Goal: Communication & Community: Share content

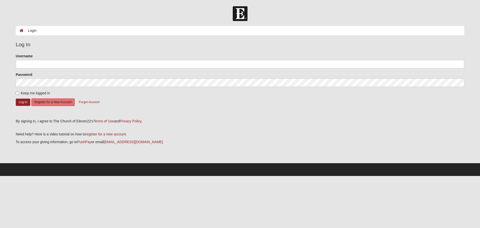
click at [57, 73] on div "Password" at bounding box center [240, 79] width 449 height 15
click at [59, 65] on input "Username" at bounding box center [240, 64] width 449 height 9
type input "nicmonge515"
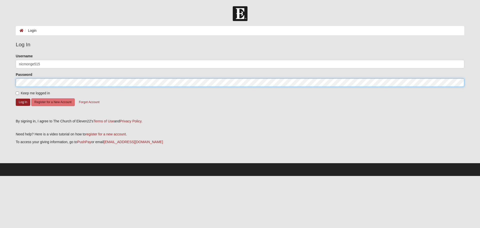
click at [16, 99] on button "Log In" at bounding box center [23, 102] width 15 height 7
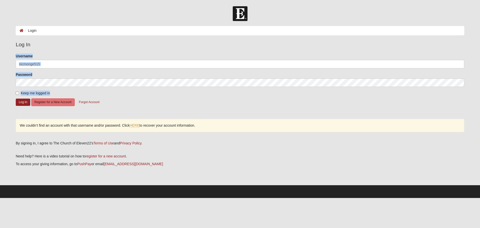
drag, startPoint x: 67, startPoint y: 87, endPoint x: 3, endPoint y: 64, distance: 67.7
click at [1, 64] on form "Log In Login Login Error Log In Please correct the following: Username nicmonge…" at bounding box center [240, 102] width 480 height 192
click at [71, 87] on form "Please correct the following: Username nicmonge515 Password Keep me logged in L…" at bounding box center [240, 85] width 449 height 62
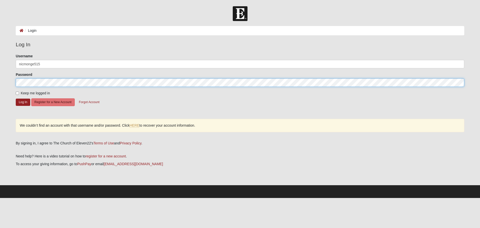
click at [16, 99] on button "Log In" at bounding box center [23, 102] width 15 height 7
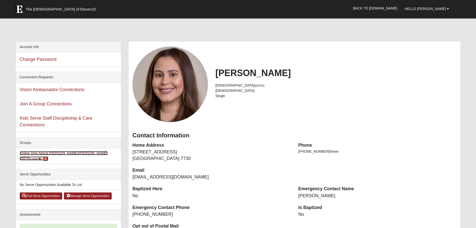
click at [70, 154] on link "Online Only Mixed Monge/Fredrickson 33578 (Leader ) 1" at bounding box center [64, 155] width 88 height 9
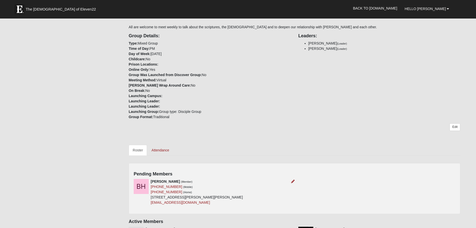
scroll to position [125, 0]
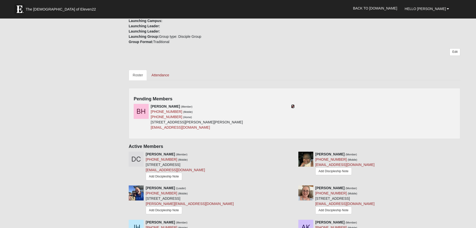
click at [293, 105] on icon at bounding box center [293, 107] width 4 height 4
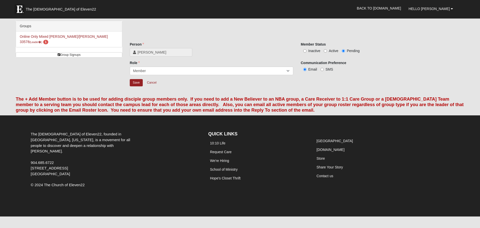
click at [334, 51] on span "Active" at bounding box center [334, 51] width 10 height 4
click at [327, 51] on input "Active" at bounding box center [325, 50] width 3 height 3
radio input "true"
drag, startPoint x: 136, startPoint y: 83, endPoint x: 248, endPoint y: 86, distance: 111.8
click at [136, 83] on input "Save" at bounding box center [136, 82] width 13 height 7
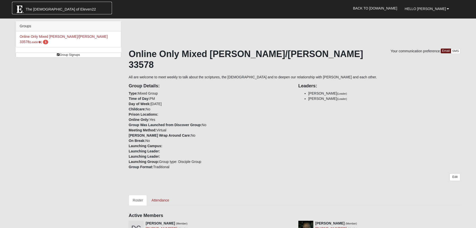
click at [50, 8] on span "The Church of Eleven22" at bounding box center [61, 9] width 70 height 5
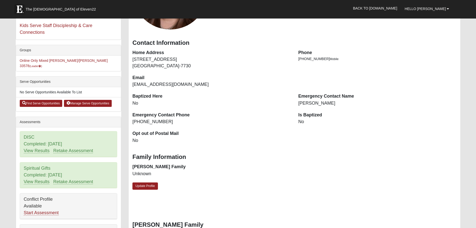
scroll to position [50, 0]
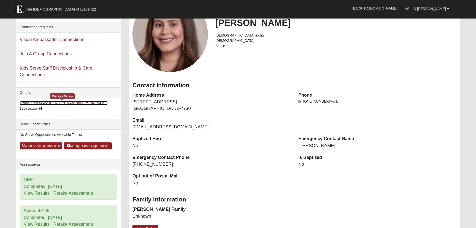
click at [62, 103] on link "Online Only Mixed [PERSON_NAME]/[PERSON_NAME] 33578 (Leader )" at bounding box center [64, 105] width 88 height 9
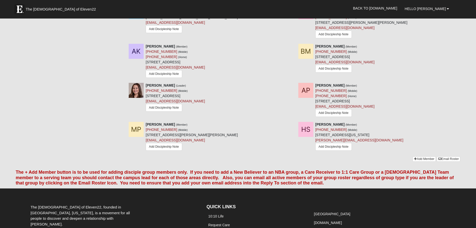
scroll to position [235, 0]
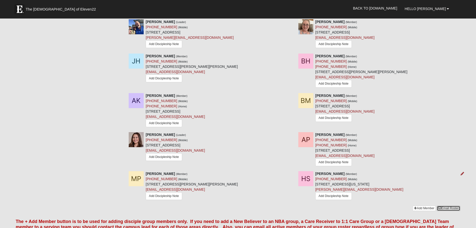
drag, startPoint x: 448, startPoint y: 198, endPoint x: 445, endPoint y: 186, distance: 12.3
click at [448, 206] on link "Email Roster" at bounding box center [449, 208] width 24 height 5
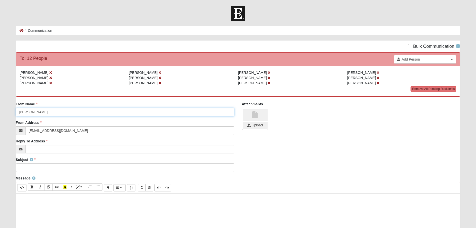
click at [77, 109] on input "Nicole Monge" at bounding box center [125, 112] width 219 height 9
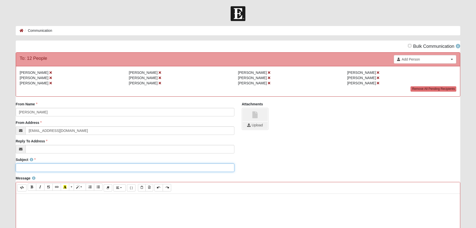
click at [52, 166] on input "Subject" at bounding box center [125, 167] width 219 height 9
paste input "E22 - Monge/Fredrickson D-Group 6:00pm CT/7:00 pm ET - ELIJAH - Week 4"
click at [146, 166] on input "E22 - Monge/Fredrickson D-Group 6:00pm CT/7:00 pm ET - ELIJAH - Week 4" at bounding box center [125, 167] width 219 height 9
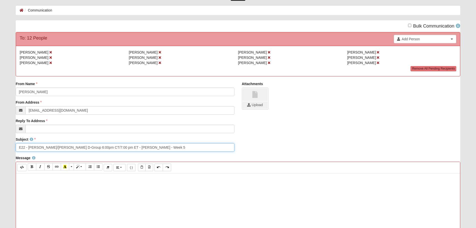
scroll to position [50, 0]
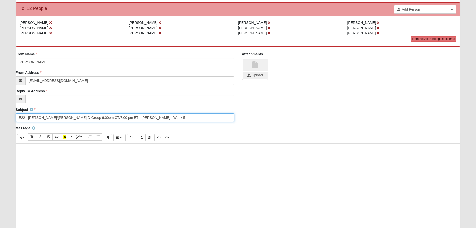
type input "E22 - Monge/Fredrickson D-Group 6:00pm CT/7:00 pm ET - ELIJAH - Week 5"
click at [209, 172] on div at bounding box center [238, 219] width 445 height 150
drag, startPoint x: 118, startPoint y: 114, endPoint x: 60, endPoint y: 118, distance: 58.1
click at [60, 118] on input "E22 - Monge/Fredrickson D-Group 6:00pm CT/7:00 pm ET - ELIJAH - Week 5" at bounding box center [125, 117] width 219 height 9
click at [148, 121] on input "E22 - Monge/Fredrickson D-Group 6:00pm CT/7:00 pm ET - ELIJAH - Week 5" at bounding box center [125, 117] width 219 height 9
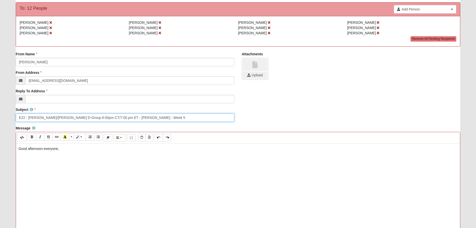
drag, startPoint x: 124, startPoint y: 116, endPoint x: 28, endPoint y: 118, distance: 95.5
click at [28, 118] on input "E22 - Monge/Fredrickson D-Group 6:00pm CT/7:00 pm ET - ELIJAH - Week 5" at bounding box center [125, 117] width 219 height 9
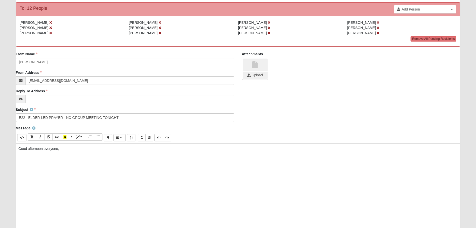
drag, startPoint x: 71, startPoint y: 153, endPoint x: 75, endPoint y: 152, distance: 3.8
click at [71, 153] on p "Good afternoon everyone," at bounding box center [239, 154] width 440 height 16
click at [82, 149] on p "Good afternoon everyone," at bounding box center [239, 154] width 440 height 16
click at [51, 172] on p "Good afternoon everyone," at bounding box center [239, 159] width 440 height 26
click at [88, 148] on p "Good afternoon everyone," at bounding box center [239, 159] width 440 height 26
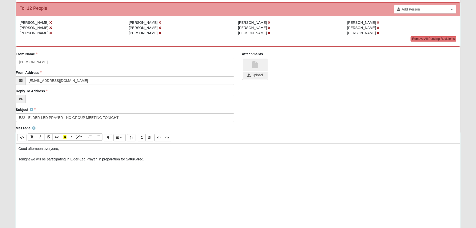
click at [136, 162] on p "Good afternoon everyone, Tonight we will be participating in Elder-Led Prayer, …" at bounding box center [239, 164] width 440 height 37
click at [172, 159] on p "Good afternoon everyone, Tonight we will be participating in Elder-Led Prayer, …" at bounding box center [239, 164] width 440 height 37
click at [29, 116] on input "E22 - ELDER-LED PRAYER - NO GROUP MEETING TONIGHT" at bounding box center [125, 117] width 219 height 9
click at [63, 115] on input "E22 - ELDER-LED PRAYER - NO GROUP MEETING TONIGHT" at bounding box center [125, 117] width 219 height 9
type input "E22 - ELDER-LED PRAYER 6:30 pm ET/5:30 pm CT - NO GROUP MEETING TONIGHT"
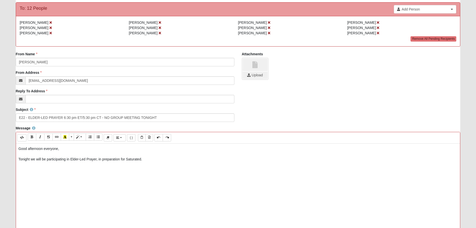
click at [186, 163] on p "Good afternoon everyone, Tonight we will be participating in Elder-Led Prayer, …" at bounding box center [239, 164] width 440 height 37
click at [174, 162] on p "Good afternoon everyone, Tonight we will be participating in Elder-Led Prayer, …" at bounding box center [239, 164] width 440 height 37
click at [99, 193] on p "Good afternoon everyone, Tonight we will be participating in Elder-Led Prayer, …" at bounding box center [239, 180] width 440 height 68
click at [68, 212] on p "Good afternoon everyone, Tonight we will be participating in Elder-Led Prayer, …" at bounding box center [239, 180] width 440 height 68
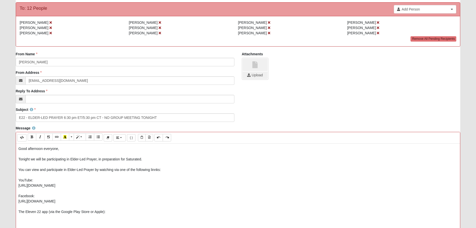
drag, startPoint x: 162, startPoint y: 207, endPoint x: 153, endPoint y: 210, distance: 9.9
click at [162, 207] on p "Good afternoon everyone, Tonight we will be participating in Elder-Led Prayer, …" at bounding box center [239, 183] width 440 height 74
click at [144, 212] on p "Good afternoon everyone, Tonight we will be participating in Elder-Led Prayer, …" at bounding box center [239, 183] width 440 height 74
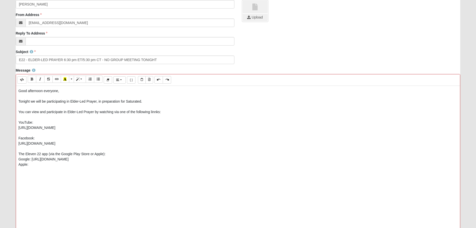
scroll to position [150, 0]
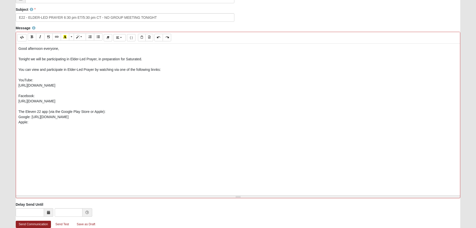
click at [77, 122] on p "Good afternoon everyone, Tonight we will be participating in Elder-Led Prayer, …" at bounding box center [239, 88] width 440 height 84
drag, startPoint x: 94, startPoint y: 111, endPoint x: 17, endPoint y: 111, distance: 77.0
click at [17, 111] on div "Good afternoon everyone, Tonight we will be participating in Elder-Led Prayer, …" at bounding box center [238, 119] width 445 height 150
drag, startPoint x: 35, startPoint y: 95, endPoint x: 17, endPoint y: 94, distance: 17.8
click at [18, 94] on div "Good afternoon everyone, Tonight we will be participating in Elder-Led Prayer, …" at bounding box center [238, 119] width 445 height 150
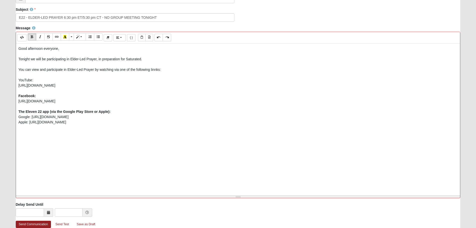
drag, startPoint x: 38, startPoint y: 79, endPoint x: 15, endPoint y: 80, distance: 22.5
click at [16, 80] on div "Background Color Transparent Select #ffff00 Text Color Reset to default Select …" at bounding box center [238, 115] width 445 height 166
click at [159, 78] on p "Good afternoon everyone, Tonight we will be participating in Elder-Led Prayer, …" at bounding box center [239, 88] width 440 height 84
click at [156, 70] on p "Good afternoon everyone, Tonight we will be participating in Elder-Led Prayer, …" at bounding box center [239, 88] width 440 height 84
drag, startPoint x: 291, startPoint y: 122, endPoint x: 279, endPoint y: 126, distance: 12.2
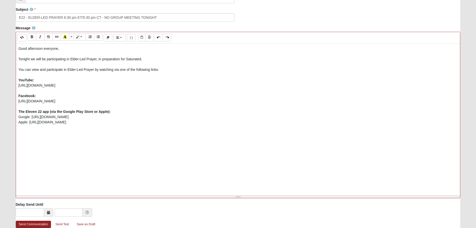
click at [291, 122] on p "Good afternoon everyone, Tonight we will be participating in Elder-Led Prayer, …" at bounding box center [239, 88] width 440 height 84
drag, startPoint x: 30, startPoint y: 116, endPoint x: 14, endPoint y: 116, distance: 16.3
click at [14, 116] on div "Message <p>Good afternoon everyone,<br><br>Tonight we will be participating in …" at bounding box center [238, 114] width 453 height 176
click at [29, 122] on p "Good afternoon everyone, Tonight we will be participating in Elder-Led Prayer, …" at bounding box center [239, 88] width 440 height 84
drag, startPoint x: 29, startPoint y: 121, endPoint x: 11, endPoint y: 121, distance: 18.3
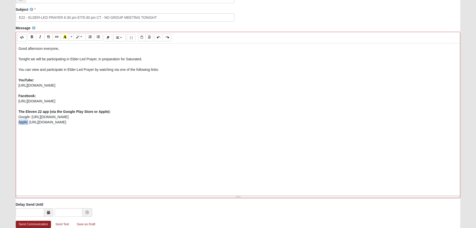
click at [11, 121] on form "Hello Nicole My Account Log Out Communication Communication Error" at bounding box center [238, 55] width 476 height 399
click at [264, 102] on p "Good afternoon everyone, Tonight we will be participating in Elder-Led Prayer, …" at bounding box center [239, 88] width 440 height 84
click at [229, 119] on p "Good afternoon everyone, Tonight we will be participating in Elder-Led Prayer, …" at bounding box center [239, 88] width 440 height 84
click at [213, 135] on p at bounding box center [239, 143] width 440 height 21
click at [52, 113] on b "The Eleven 22 app (via the Google Play Store or Apple):" at bounding box center [65, 112] width 92 height 4
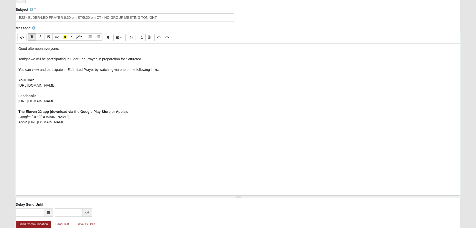
click at [223, 127] on p "Good afternoon everyone, Tonight we will be participating in Elder-Led Prayer, …" at bounding box center [239, 88] width 440 height 84
click at [146, 126] on p "Good afternoon everyone, Tonight we will be participating in Elder-Led Prayer, …" at bounding box center [239, 88] width 440 height 84
click at [146, 124] on p "Good afternoon everyone, Tonight we will be participating in Elder-Led Prayer, …" at bounding box center [239, 88] width 440 height 84
click at [321, 110] on p "Good afternoon everyone, Tonight we will be participating in Elder-Led Prayer, …" at bounding box center [239, 98] width 440 height 105
click at [323, 112] on p "Good afternoon everyone, Tonight we will be participating in Elder-Led Prayer, …" at bounding box center [239, 98] width 440 height 105
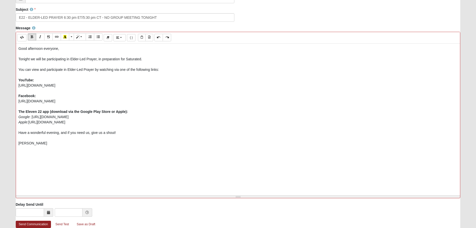
click at [150, 60] on p "Good afternoon everyone, Tonight we will be participating in Elder-Led Prayer, …" at bounding box center [239, 98] width 440 height 105
click at [260, 132] on p "Good afternoon everyone, Tonight we will be participating in Elder-Led Prayer, …" at bounding box center [239, 98] width 440 height 105
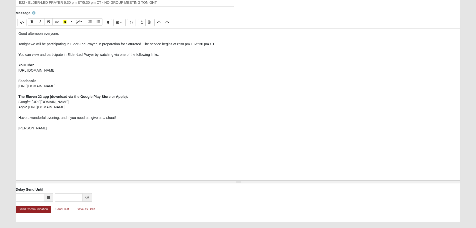
scroll to position [178, 0]
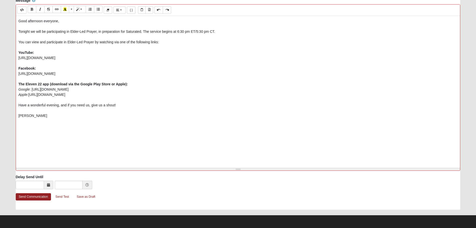
click at [259, 128] on p at bounding box center [239, 136] width 440 height 21
click at [22, 196] on link "Send Communication" at bounding box center [33, 196] width 35 height 7
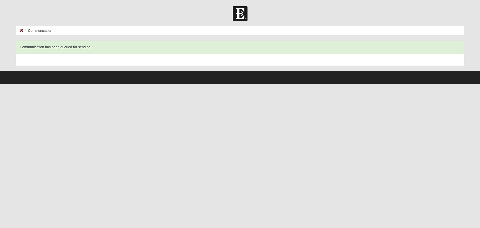
drag, startPoint x: 22, startPoint y: 31, endPoint x: 51, endPoint y: 31, distance: 28.8
click at [23, 31] on icon at bounding box center [22, 31] width 4 height 4
